Goal: Information Seeking & Learning: Learn about a topic

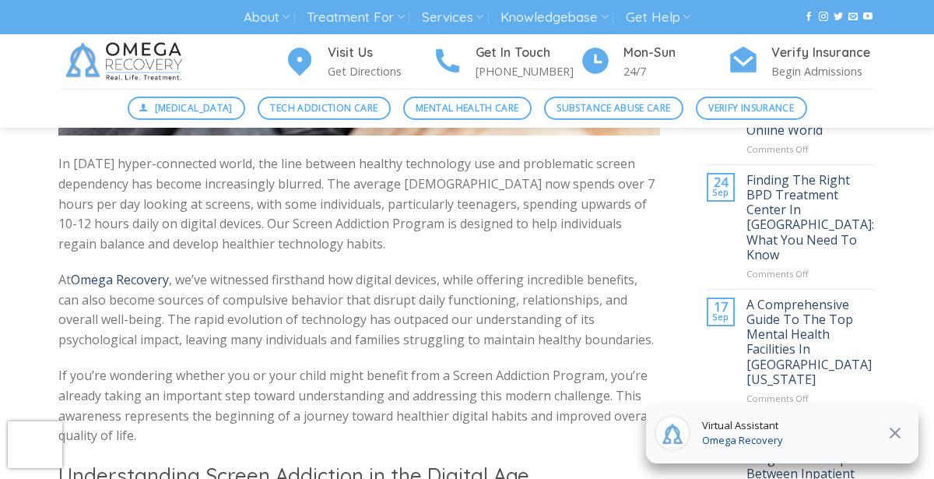
scroll to position [631, 0]
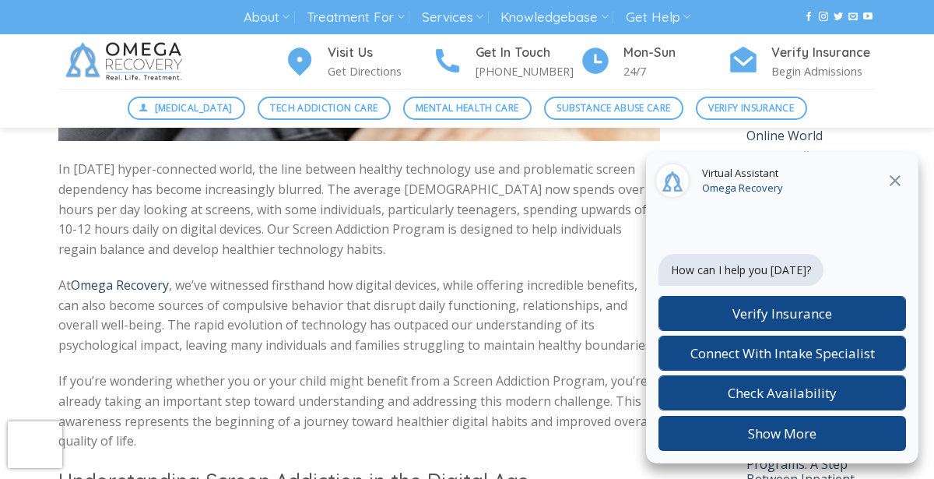
click at [906, 181] on button "Close" at bounding box center [895, 181] width 28 height 20
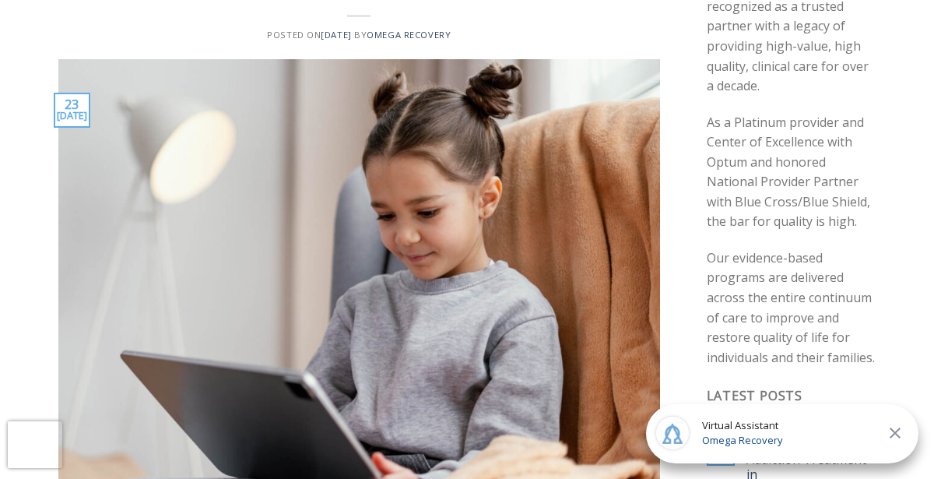
scroll to position [0, 0]
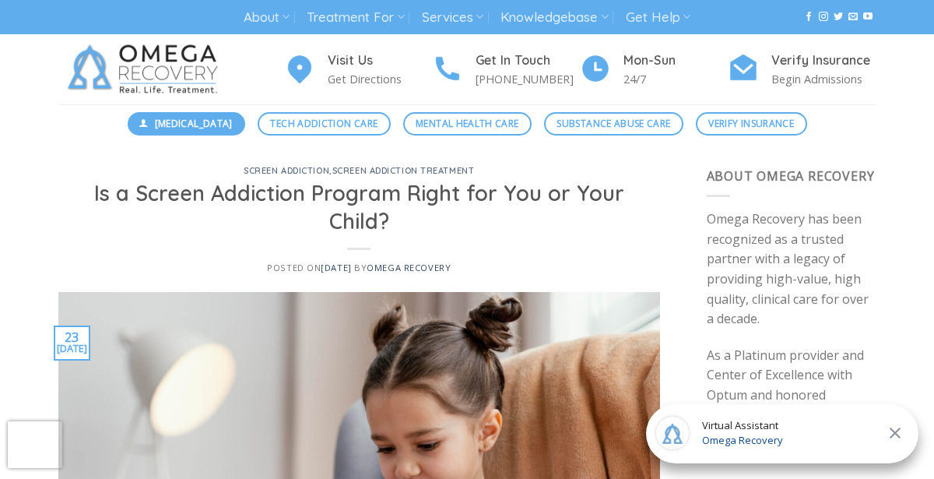
click at [207, 125] on span "[MEDICAL_DATA]" at bounding box center [194, 123] width 78 height 15
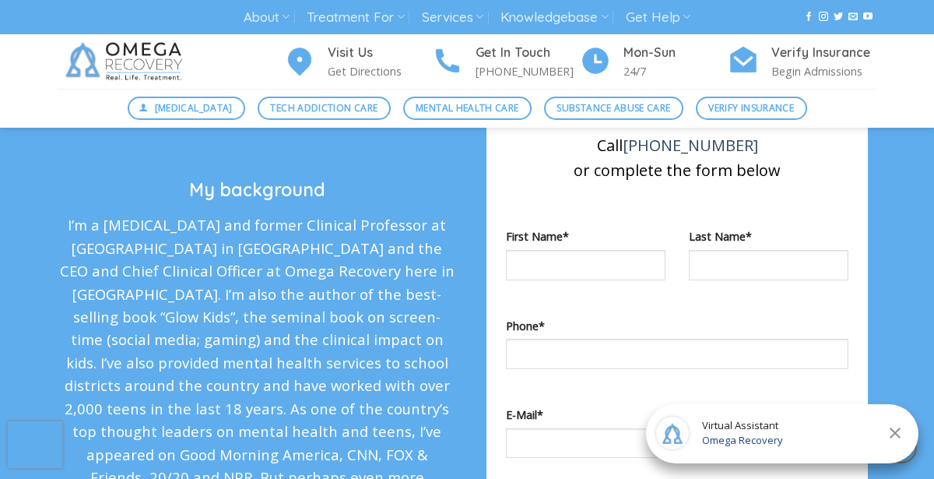
scroll to position [2231, 0]
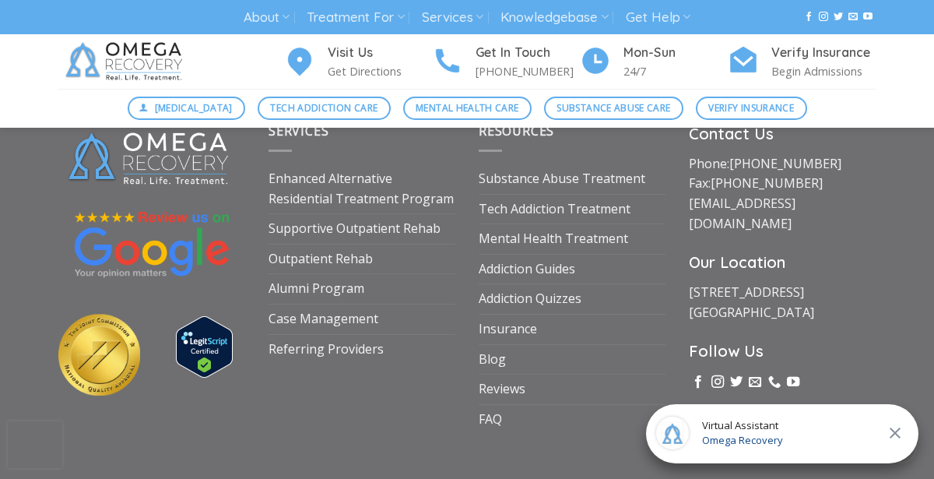
click at [281, 304] on link "Case Management" at bounding box center [324, 319] width 110 height 30
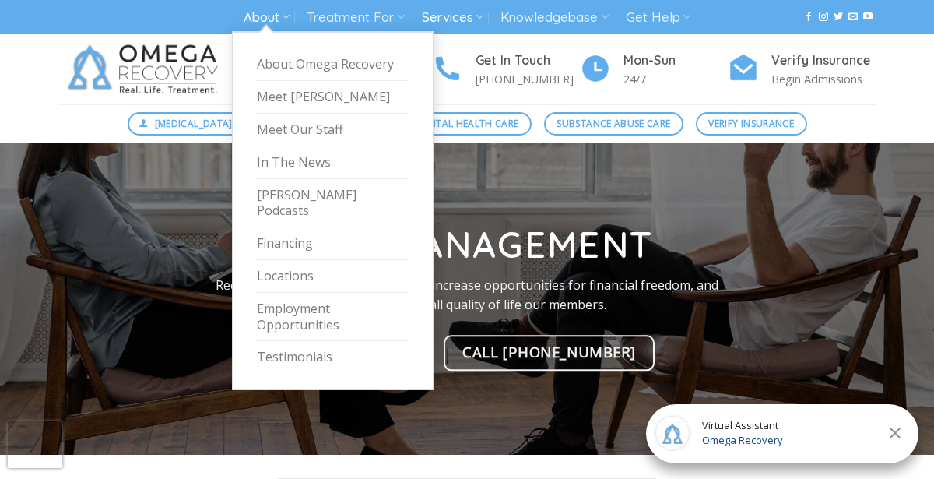
click at [266, 13] on link "About" at bounding box center [267, 17] width 46 height 29
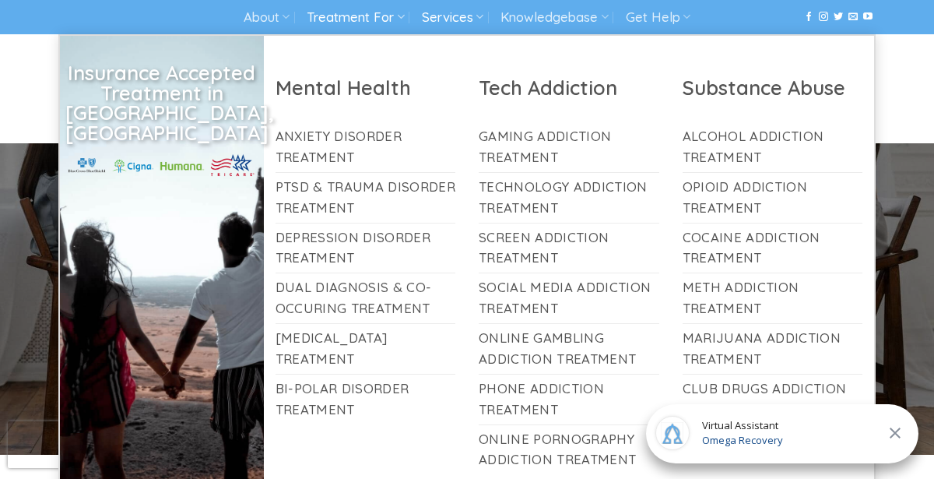
click at [343, 12] on link "Treatment For" at bounding box center [355, 17] width 97 height 29
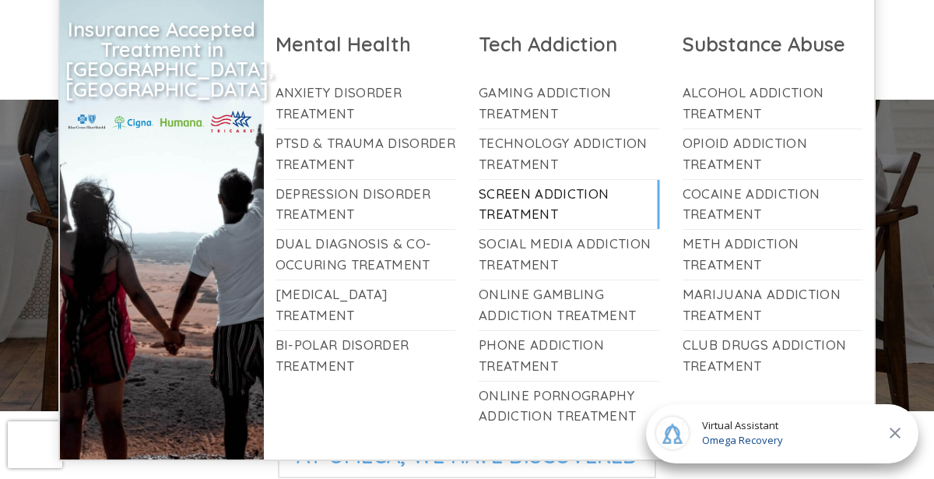
scroll to position [39, 0]
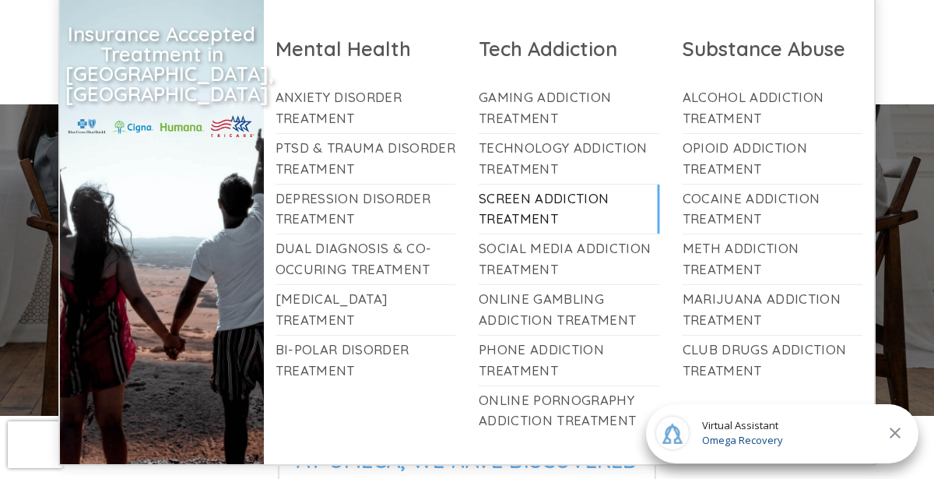
click at [569, 201] on link "Screen Addiction Treatment" at bounding box center [569, 210] width 181 height 50
